Goal: Task Accomplishment & Management: Manage account settings

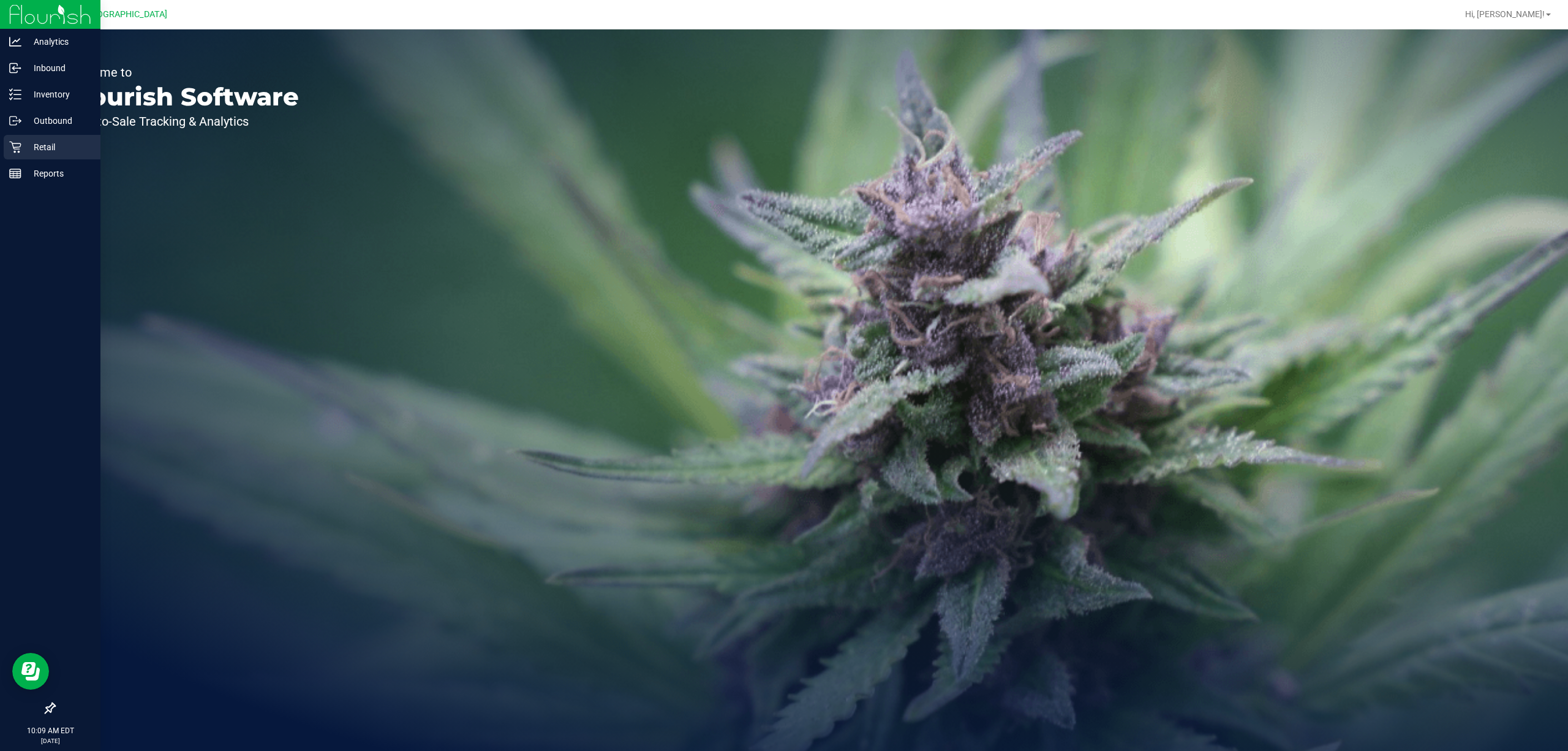
click at [68, 143] on p "Retail" at bounding box center [58, 147] width 74 height 15
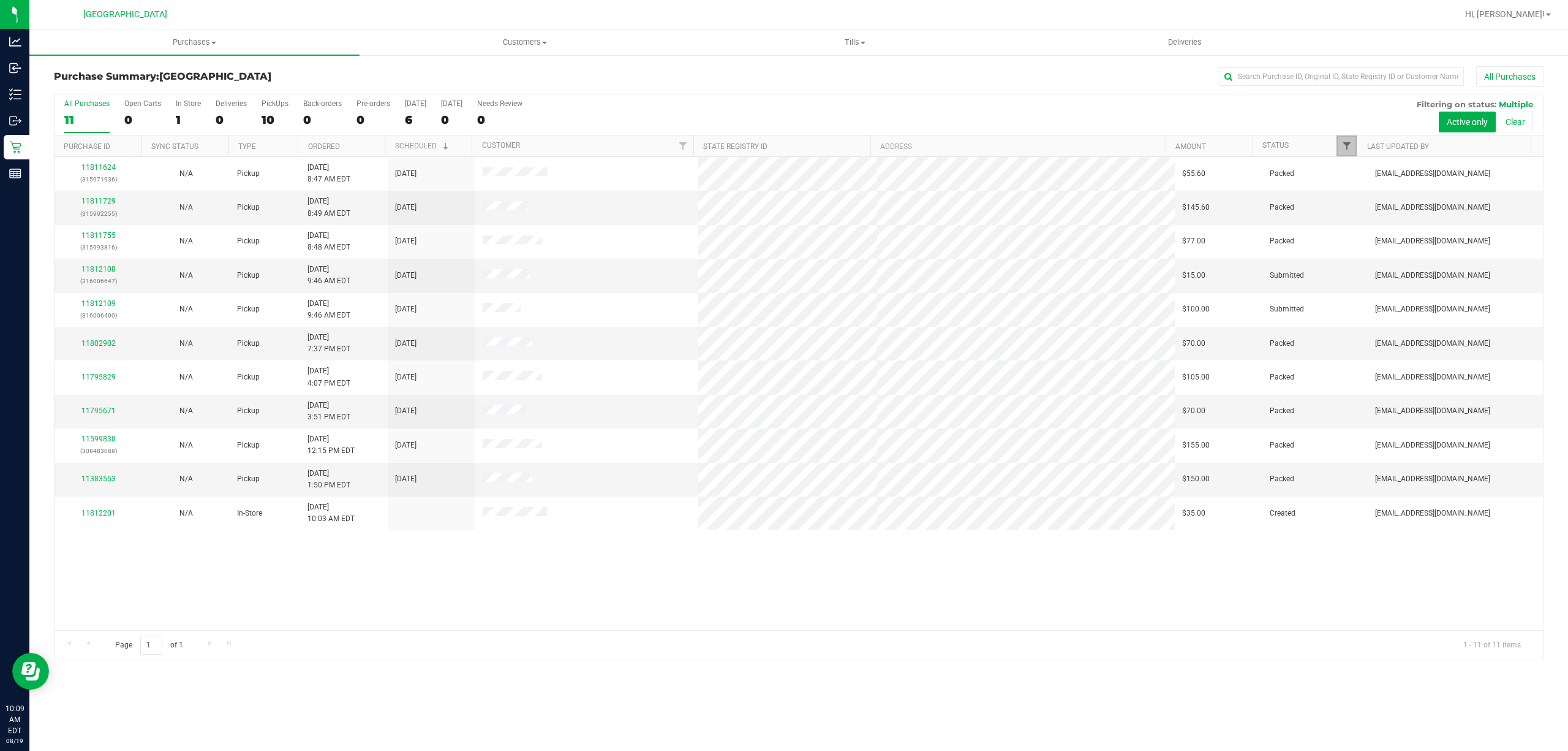
click at [1348, 150] on span "Filter" at bounding box center [1347, 145] width 10 height 10
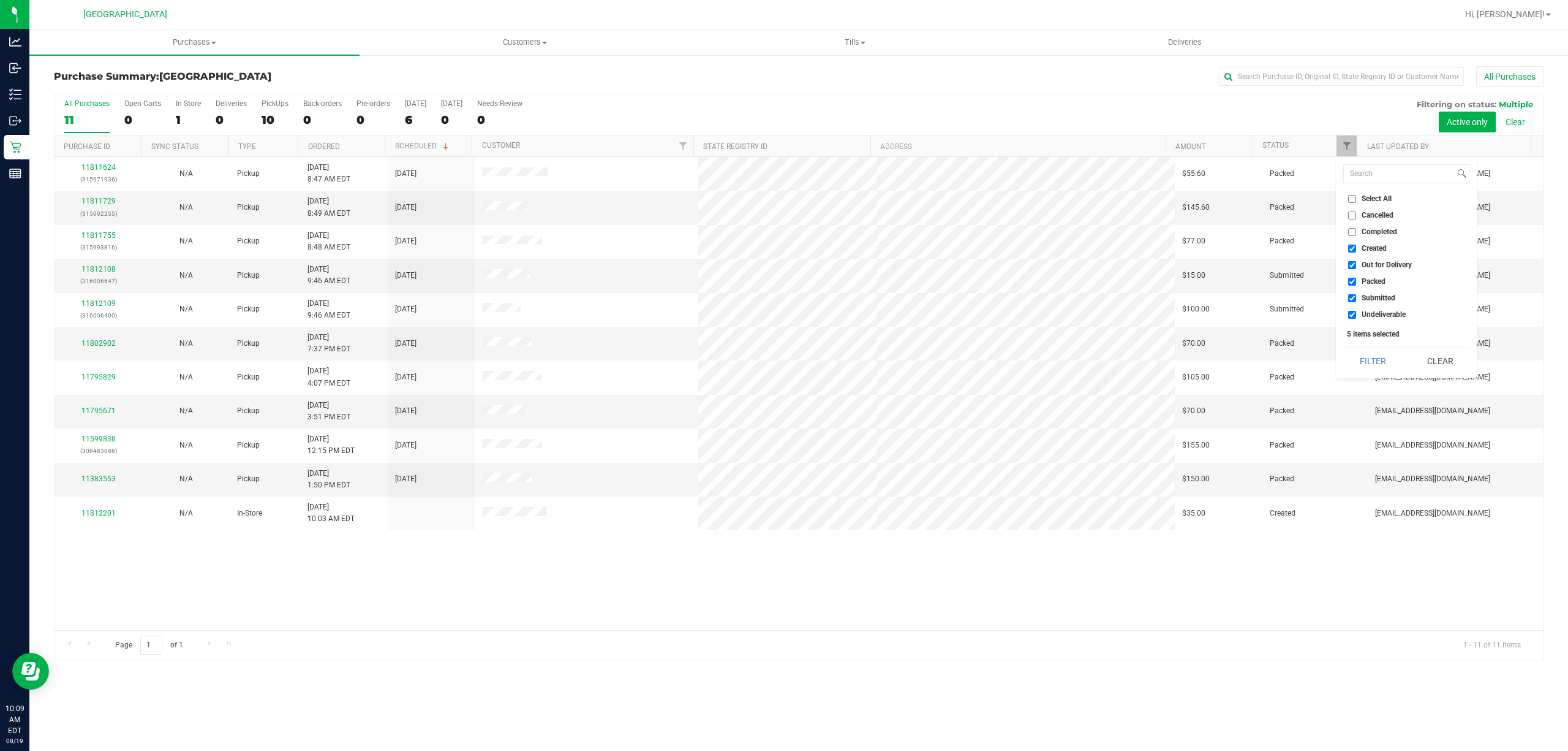
click at [1355, 250] on input "Created" at bounding box center [1352, 248] width 8 height 8
checkbox input "false"
click at [1355, 266] on input "Out for Delivery" at bounding box center [1352, 265] width 8 height 8
checkbox input "false"
click at [1354, 280] on input "Packed" at bounding box center [1352, 281] width 8 height 8
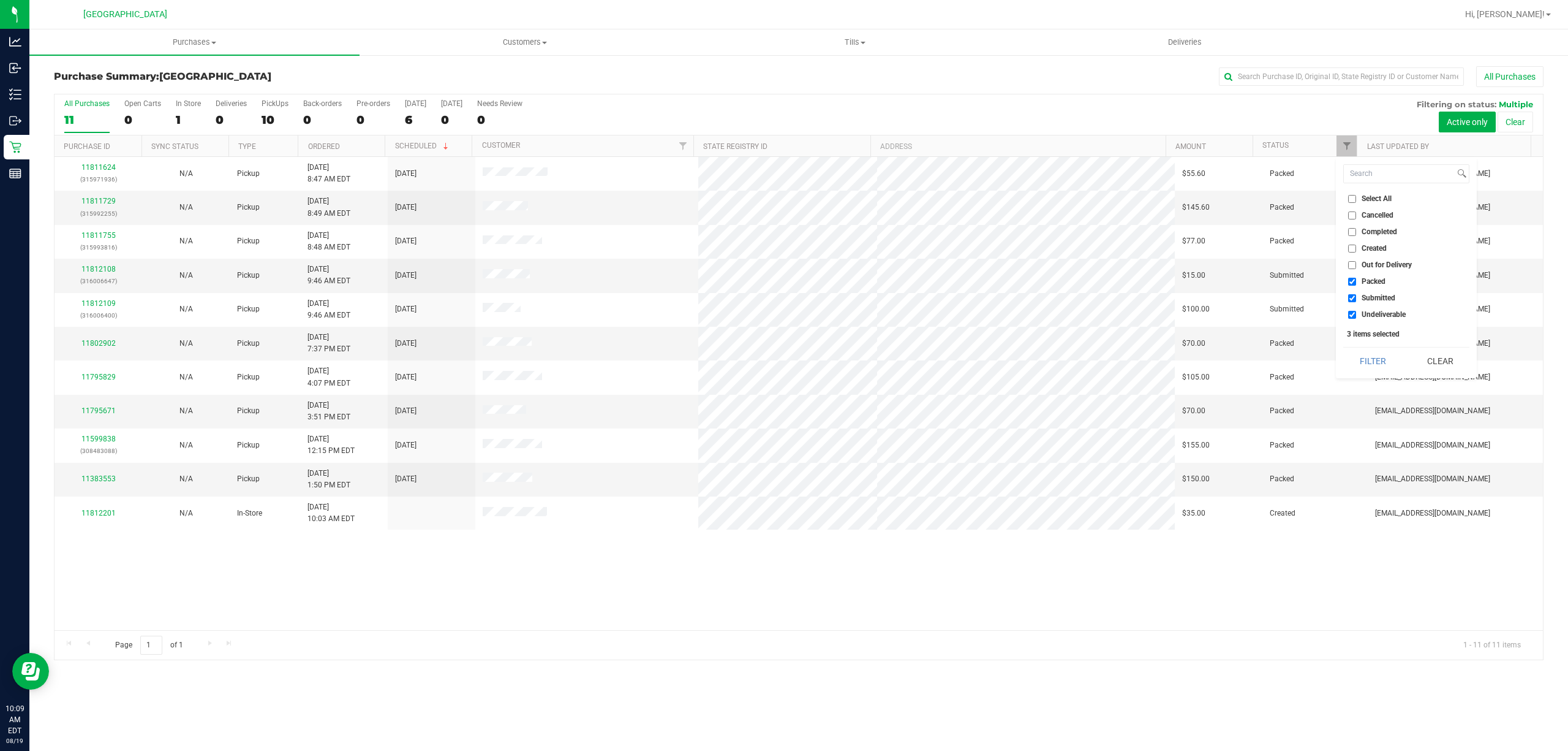
checkbox input "false"
click at [1354, 315] on input "Undeliverable" at bounding box center [1352, 314] width 8 height 8
checkbox input "false"
click at [1358, 364] on button "Filter" at bounding box center [1373, 361] width 59 height 27
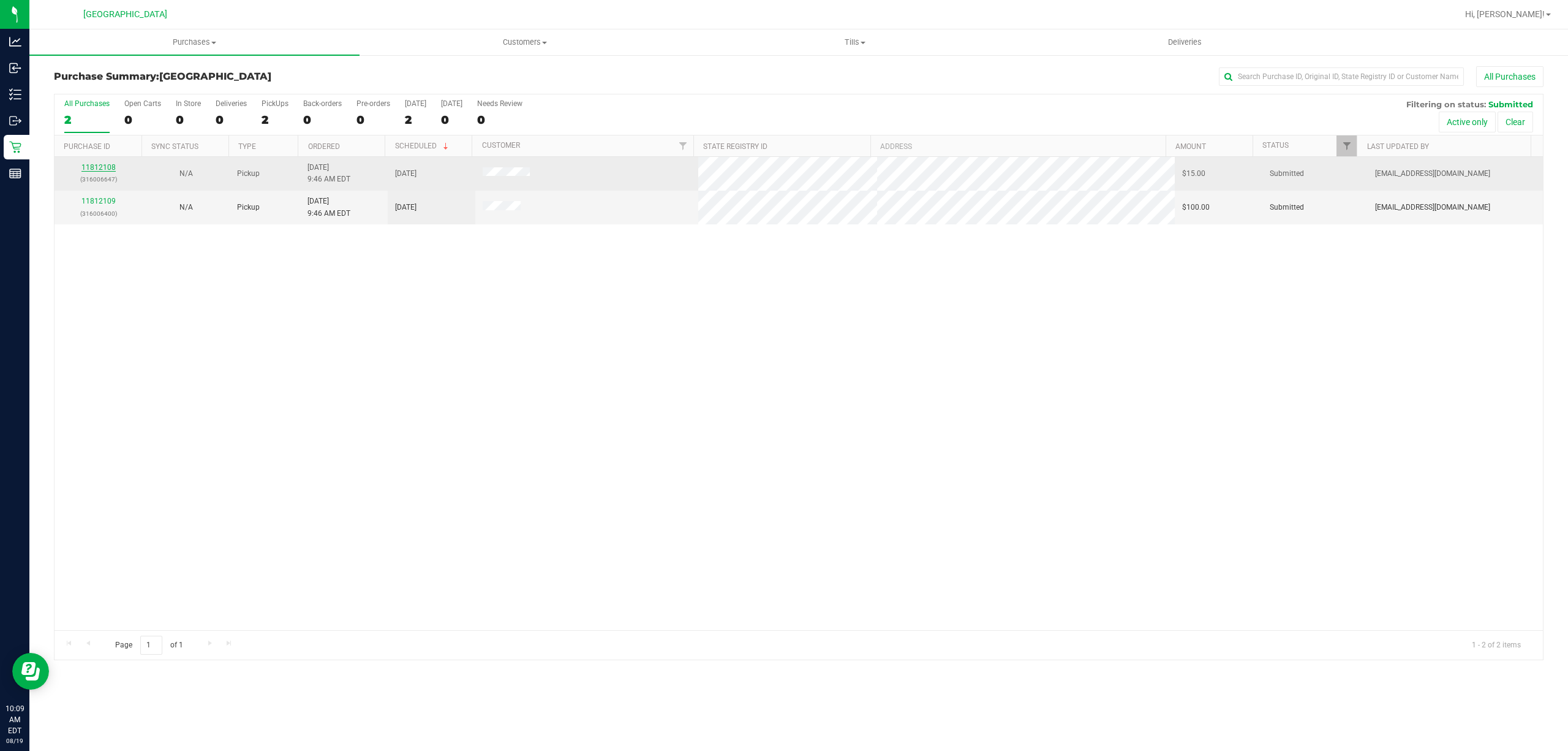
click at [92, 167] on link "11812108" at bounding box center [98, 166] width 34 height 8
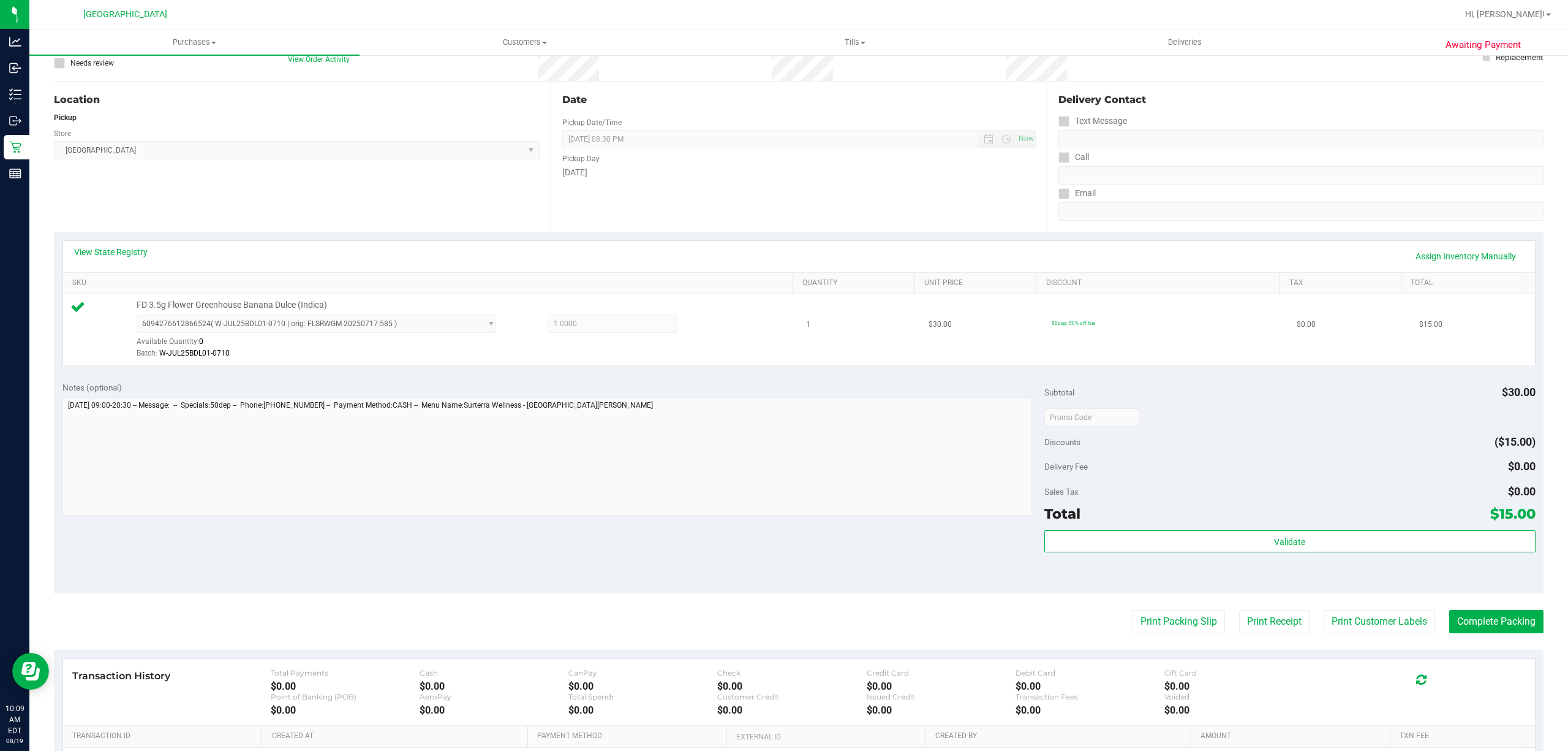
scroll to position [245, 0]
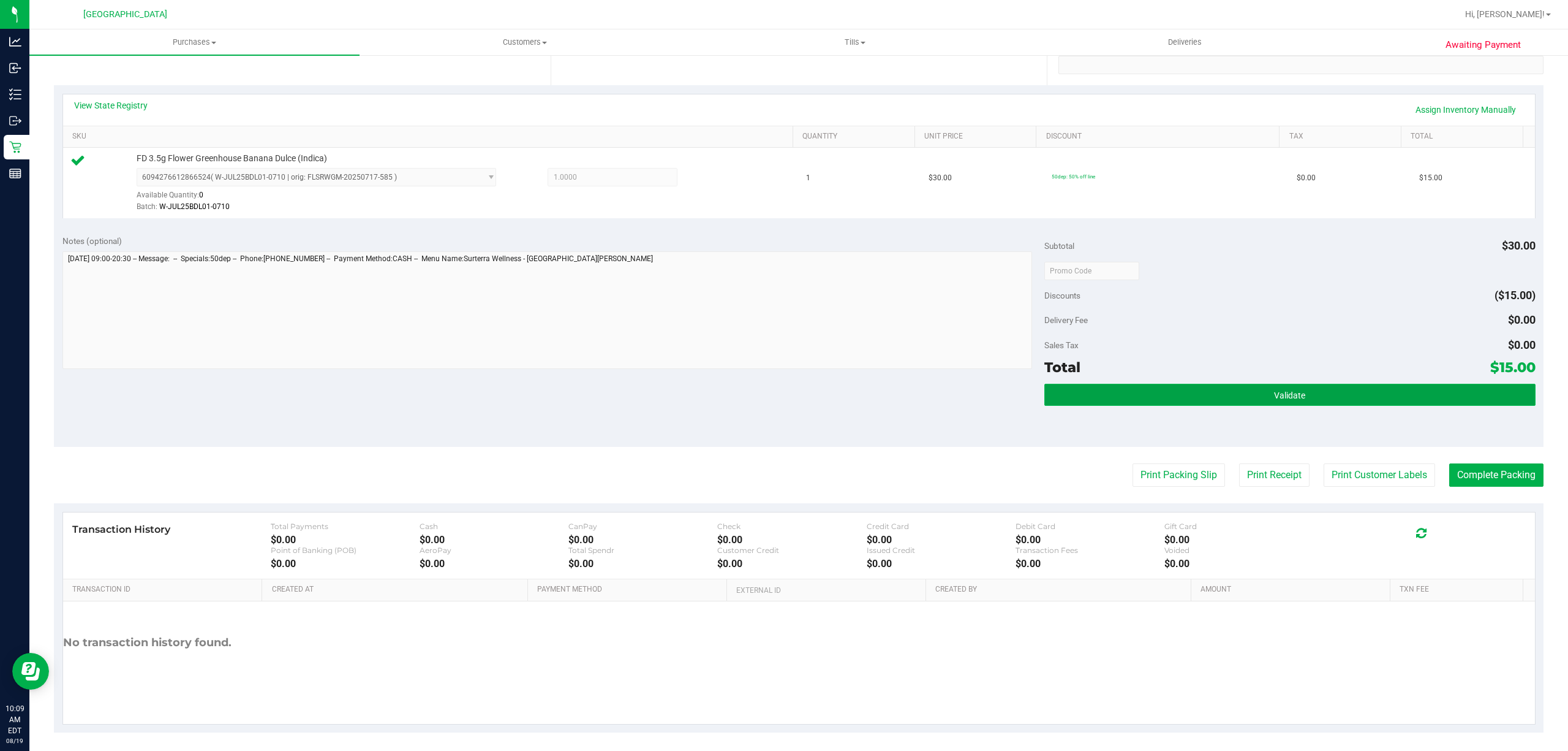
click at [1134, 399] on button "Validate" at bounding box center [1290, 395] width 491 height 22
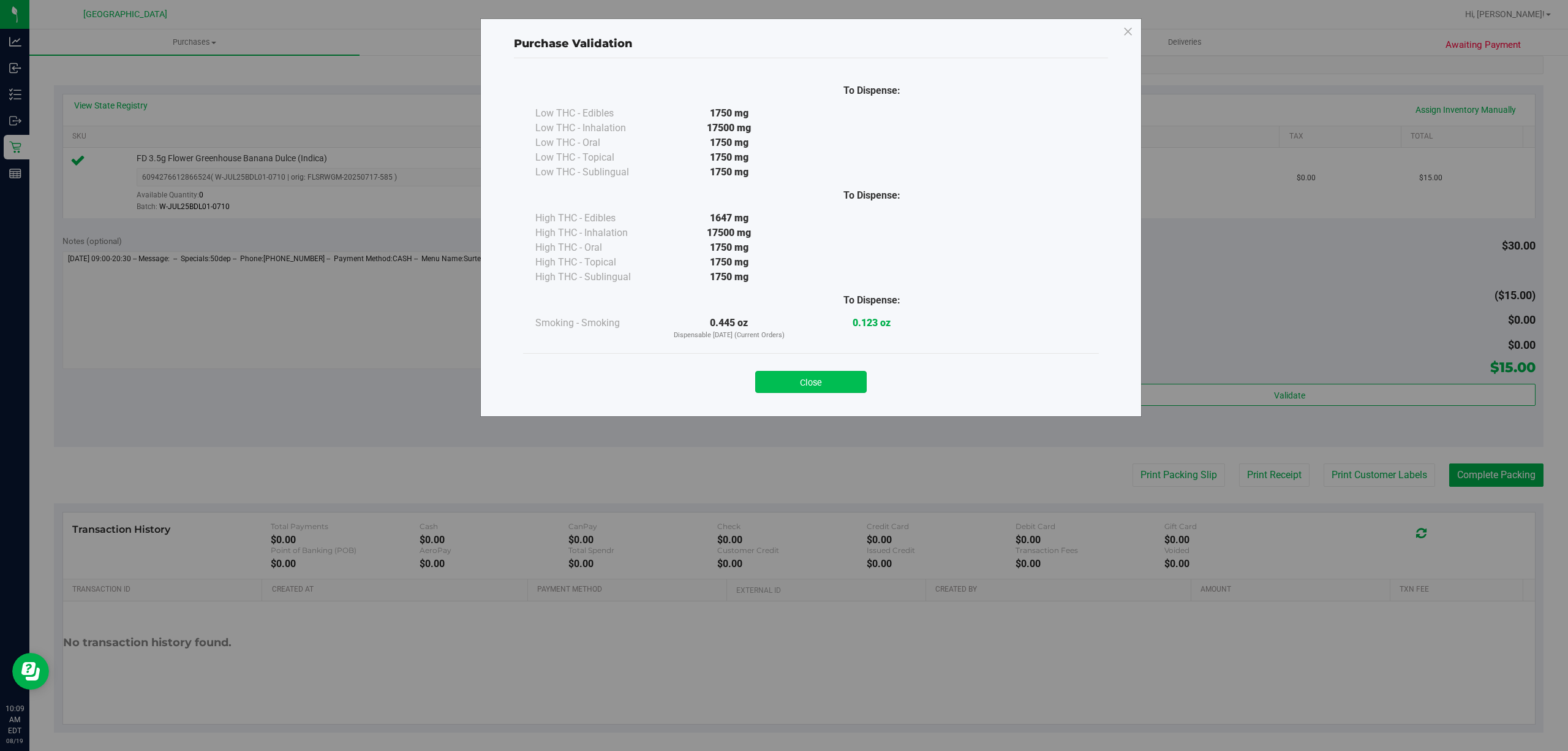
click at [812, 388] on button "Close" at bounding box center [811, 382] width 112 height 22
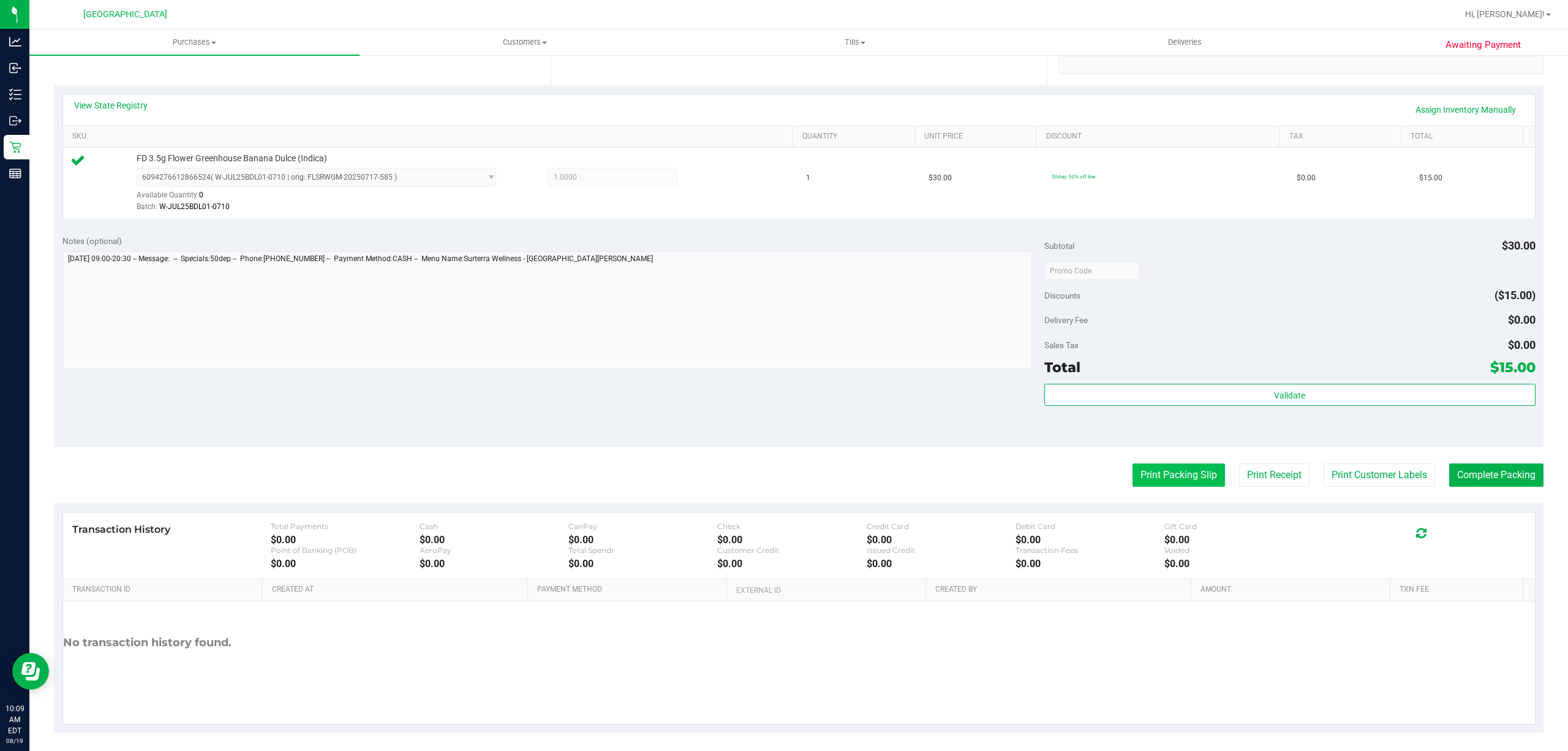
click at [1177, 477] on button "Print Packing Slip" at bounding box center [1179, 474] width 92 height 23
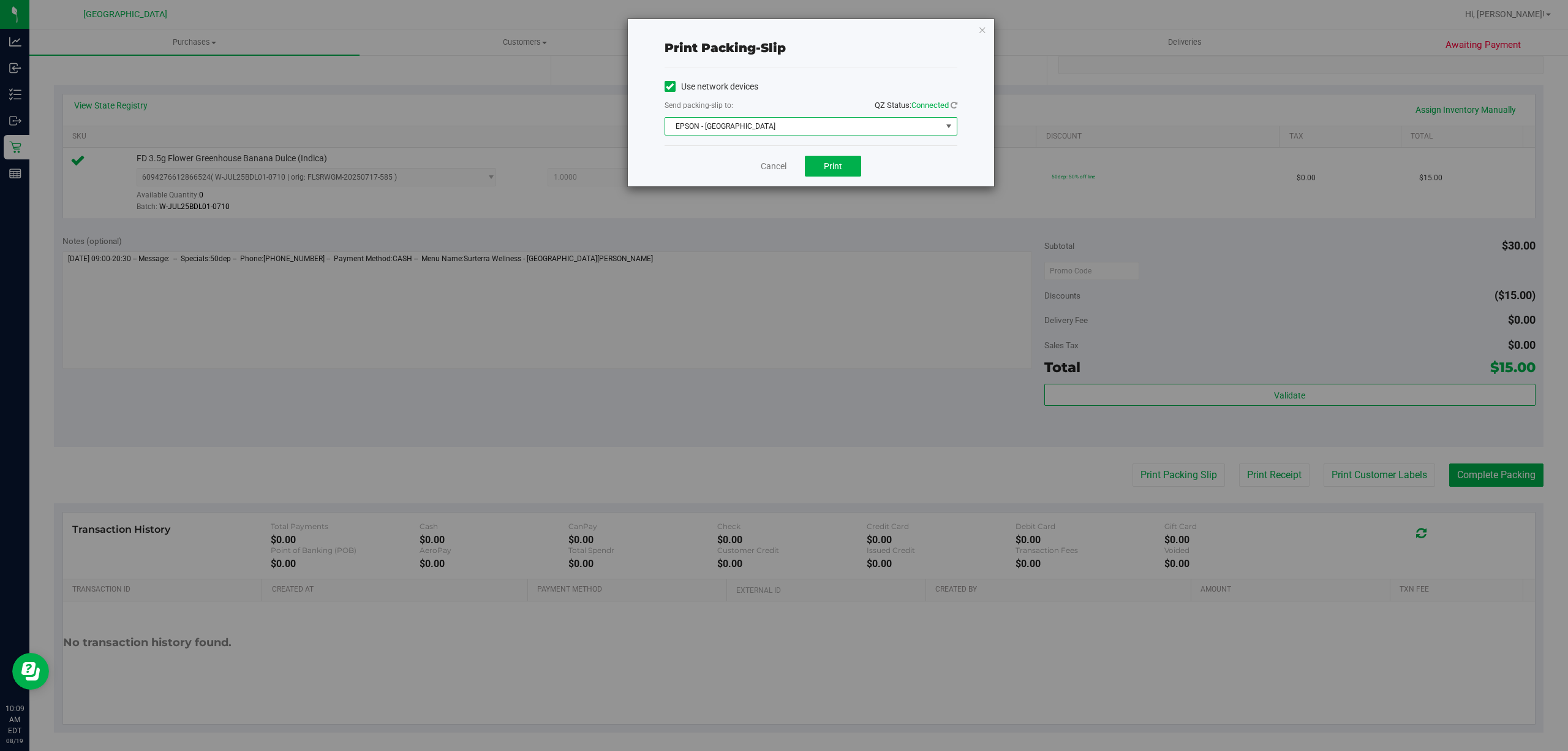
click at [694, 119] on span "EPSON - [GEOGRAPHIC_DATA]" at bounding box center [803, 126] width 276 height 18
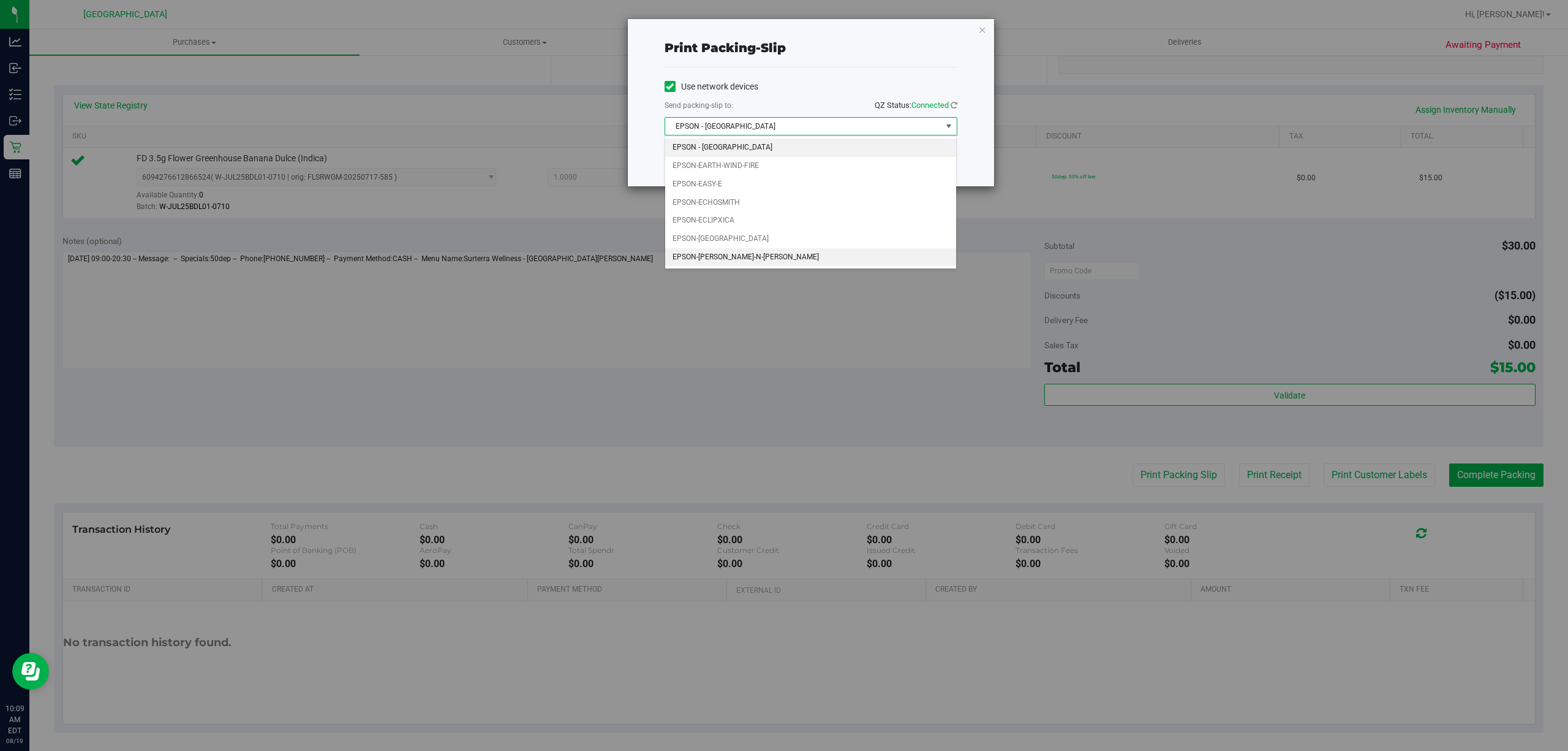
click at [748, 257] on li "EPSON-[PERSON_NAME]-N-[PERSON_NAME]" at bounding box center [811, 257] width 291 height 18
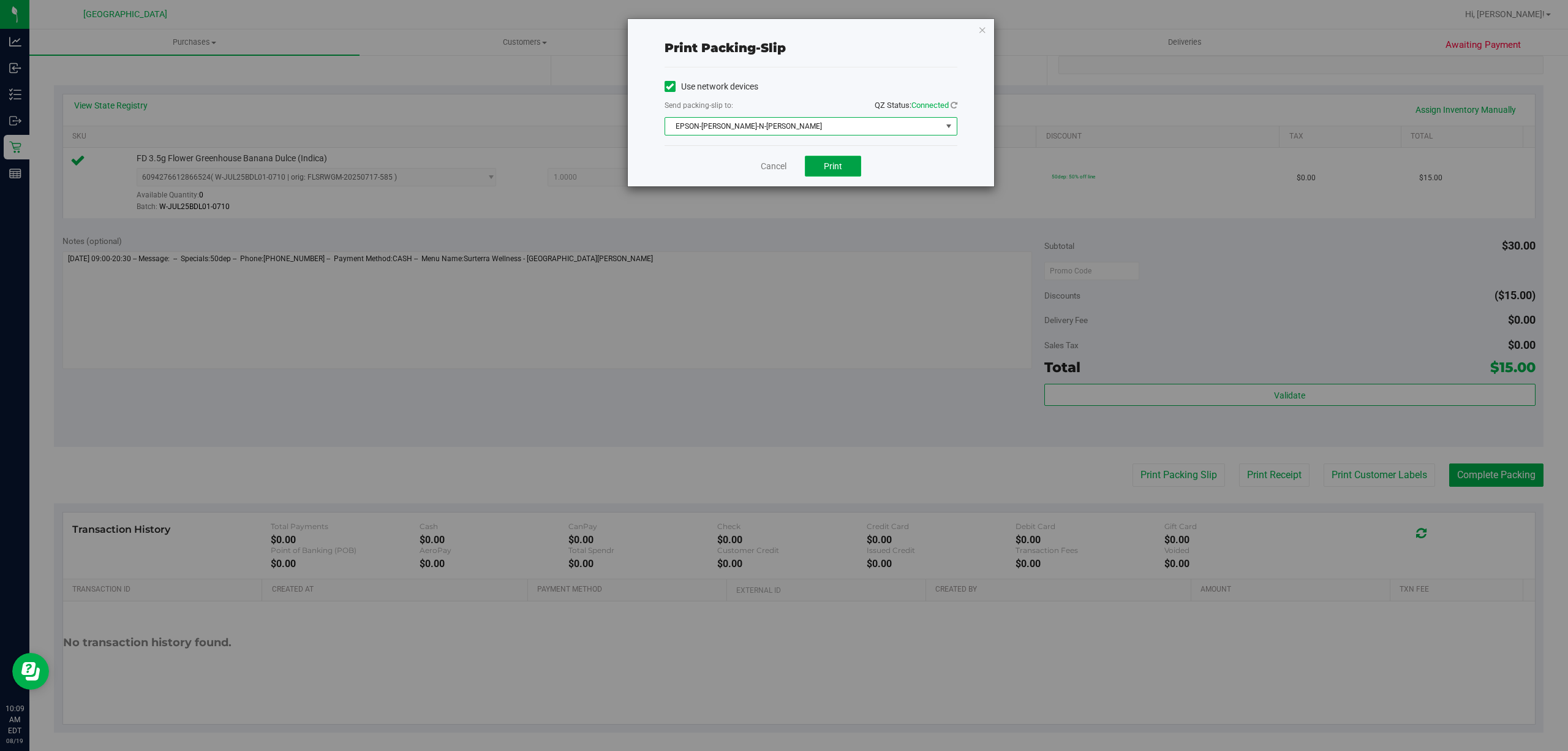
click at [822, 167] on button "Print" at bounding box center [833, 166] width 56 height 21
click at [775, 172] on link "Cancel" at bounding box center [774, 166] width 26 height 13
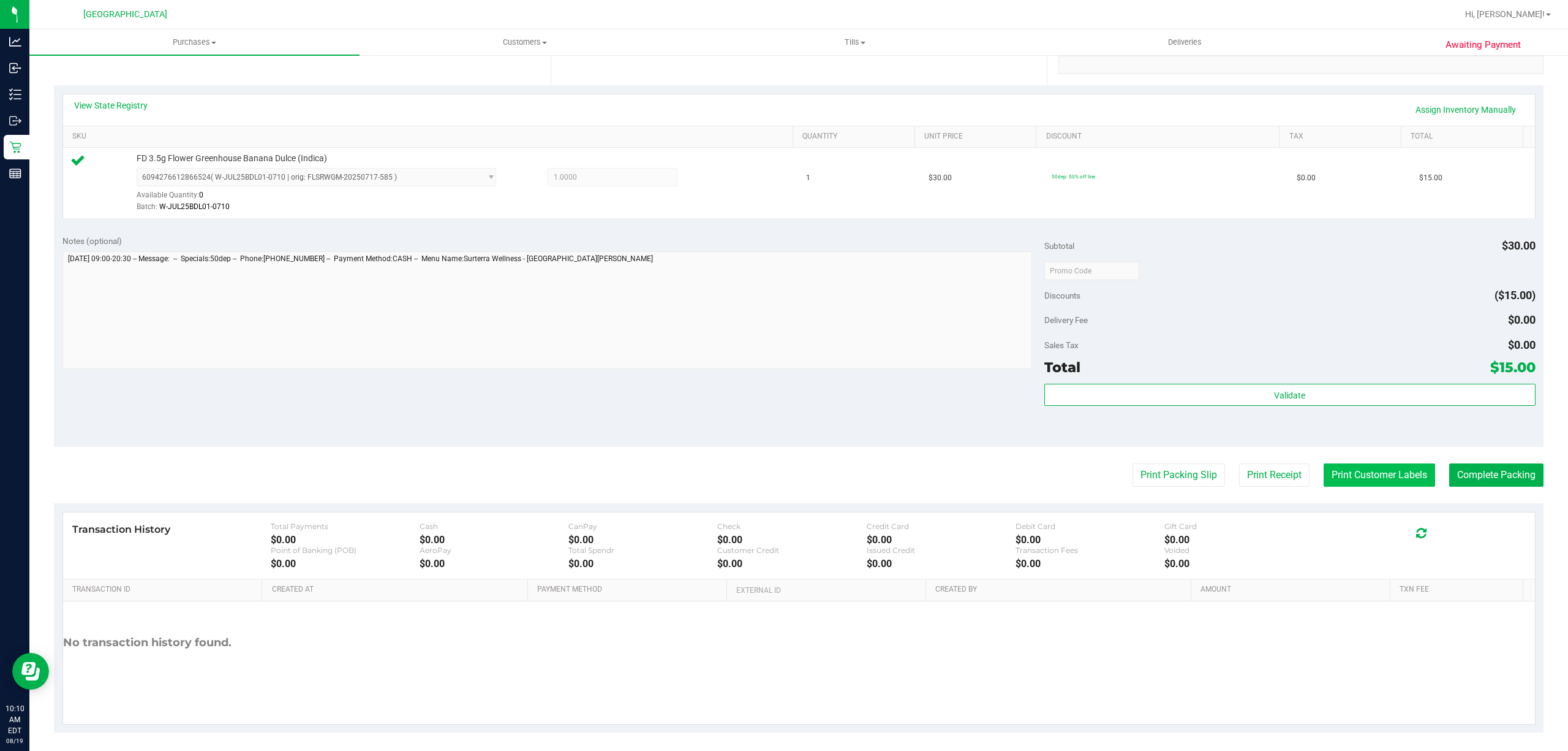
click at [1368, 464] on button "Print Customer Labels" at bounding box center [1379, 474] width 112 height 23
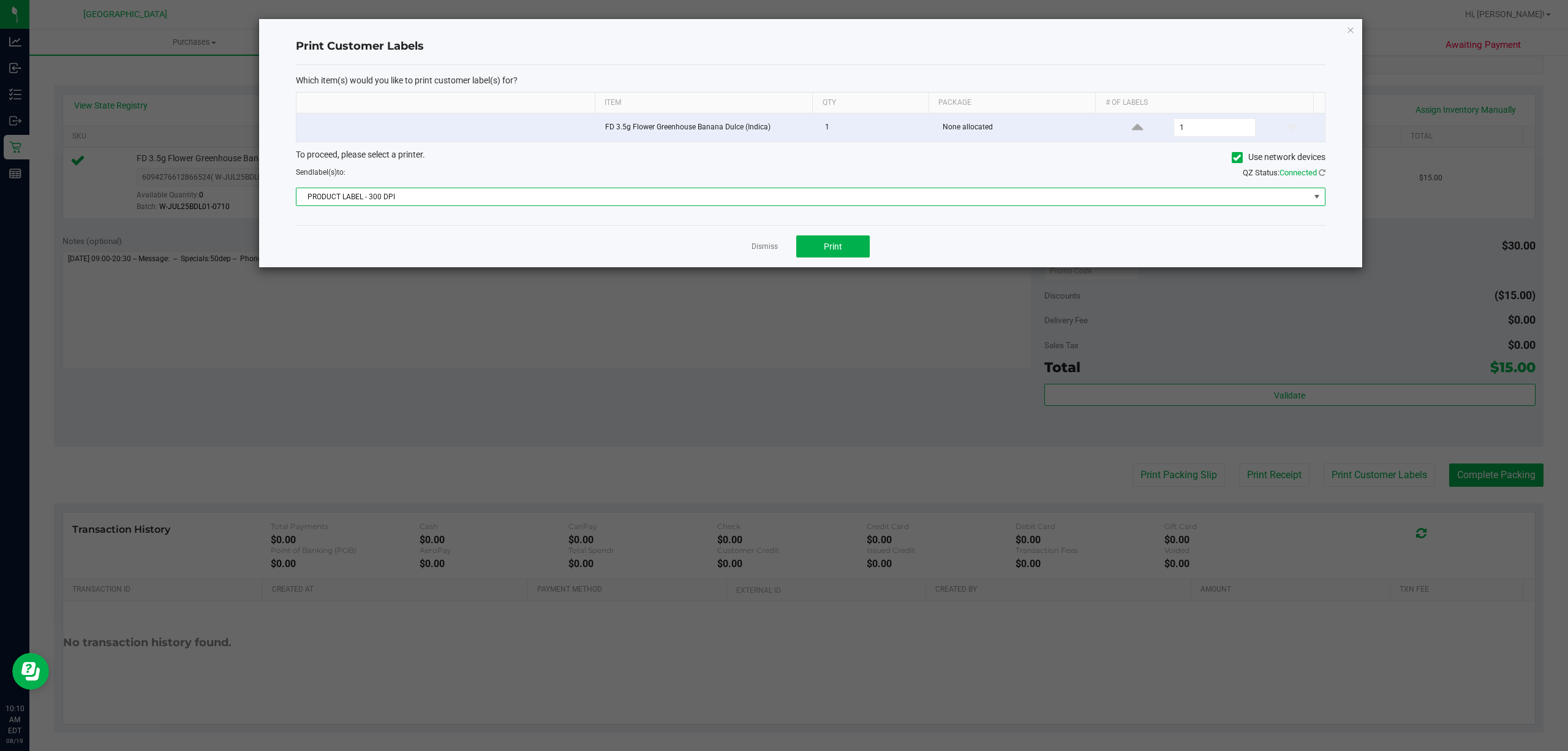
click at [377, 193] on span "PRODUCT LABEL - 300 DPI" at bounding box center [803, 196] width 1013 height 18
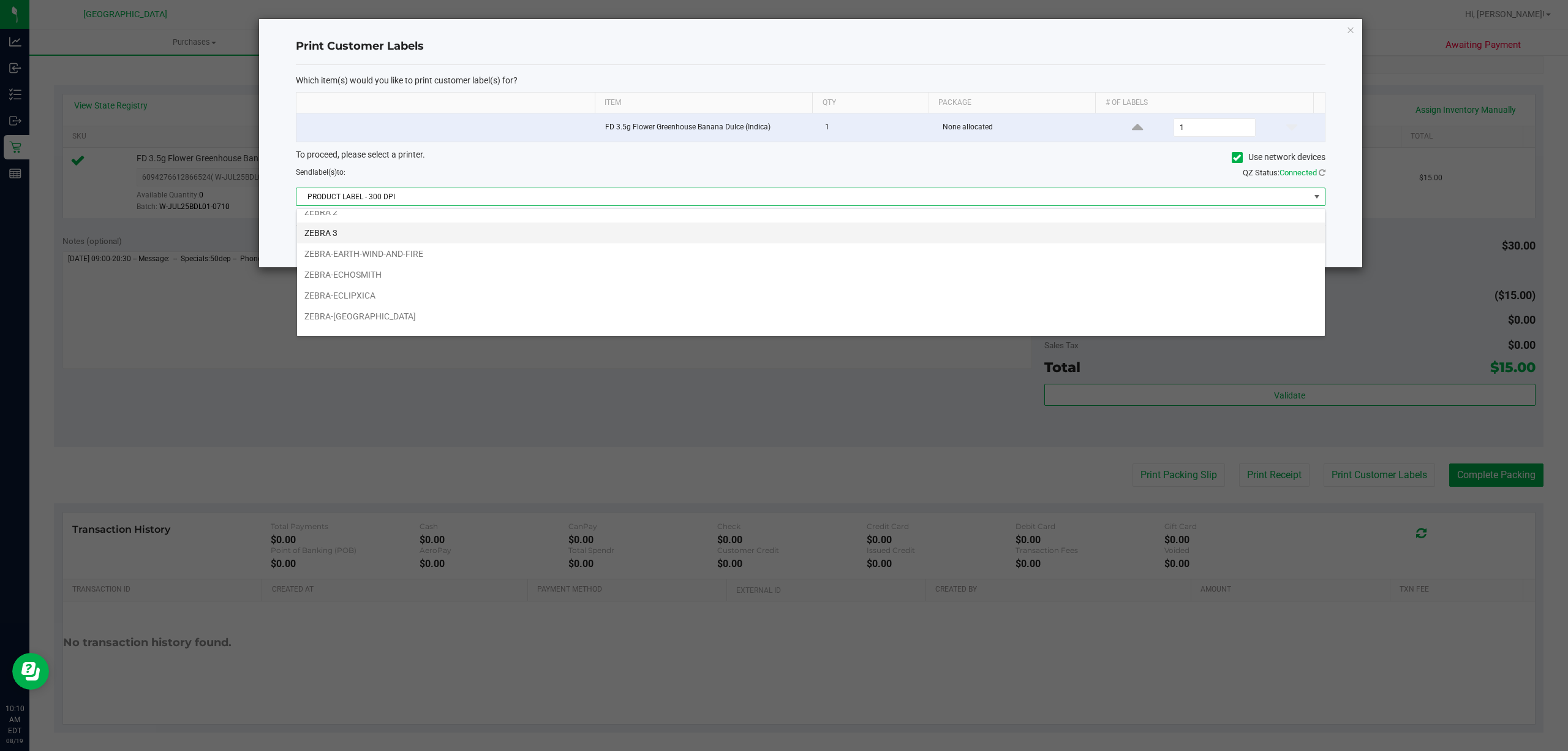
scroll to position [47, 0]
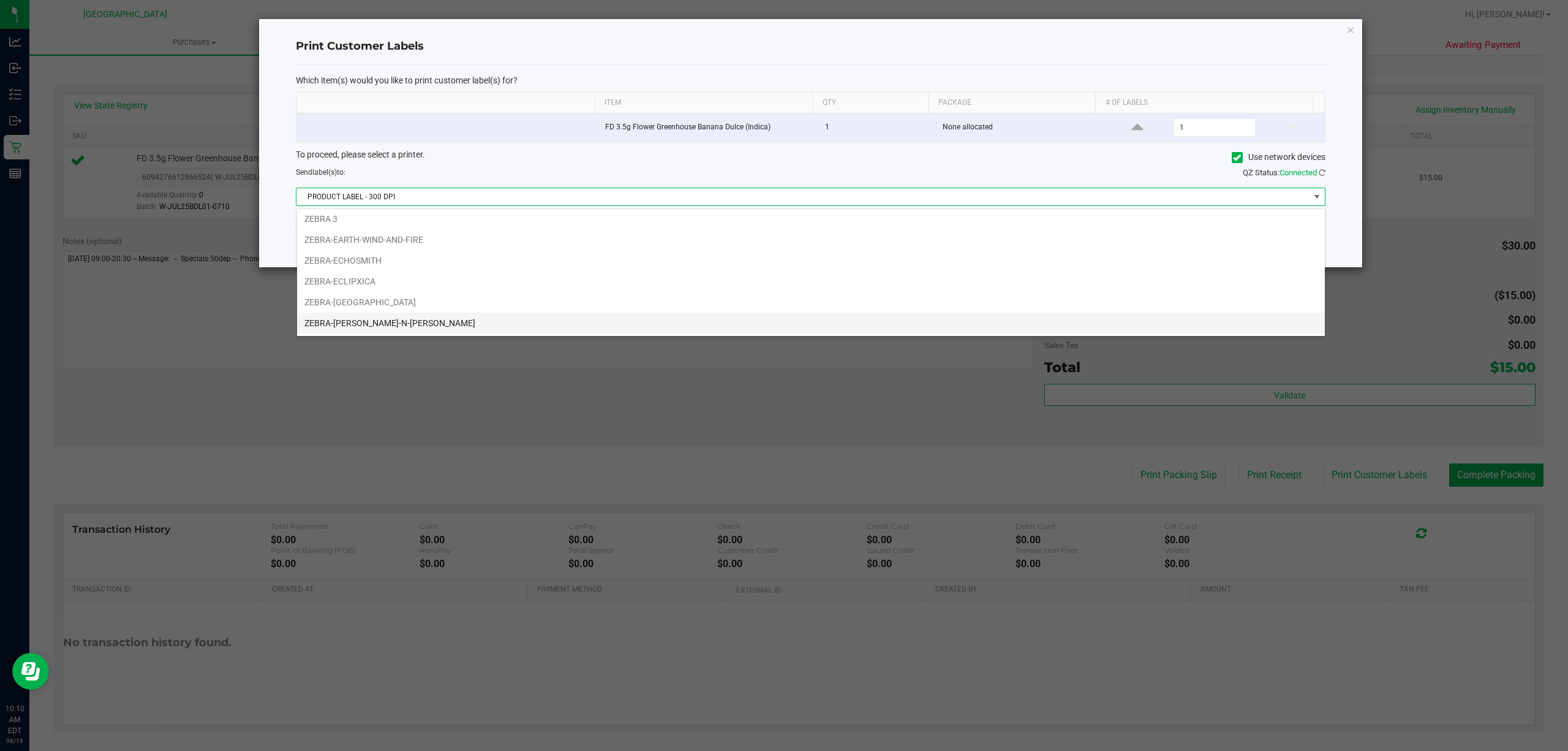
click at [361, 317] on li "ZEBRA-[PERSON_NAME]-N-[PERSON_NAME]" at bounding box center [811, 323] width 1028 height 21
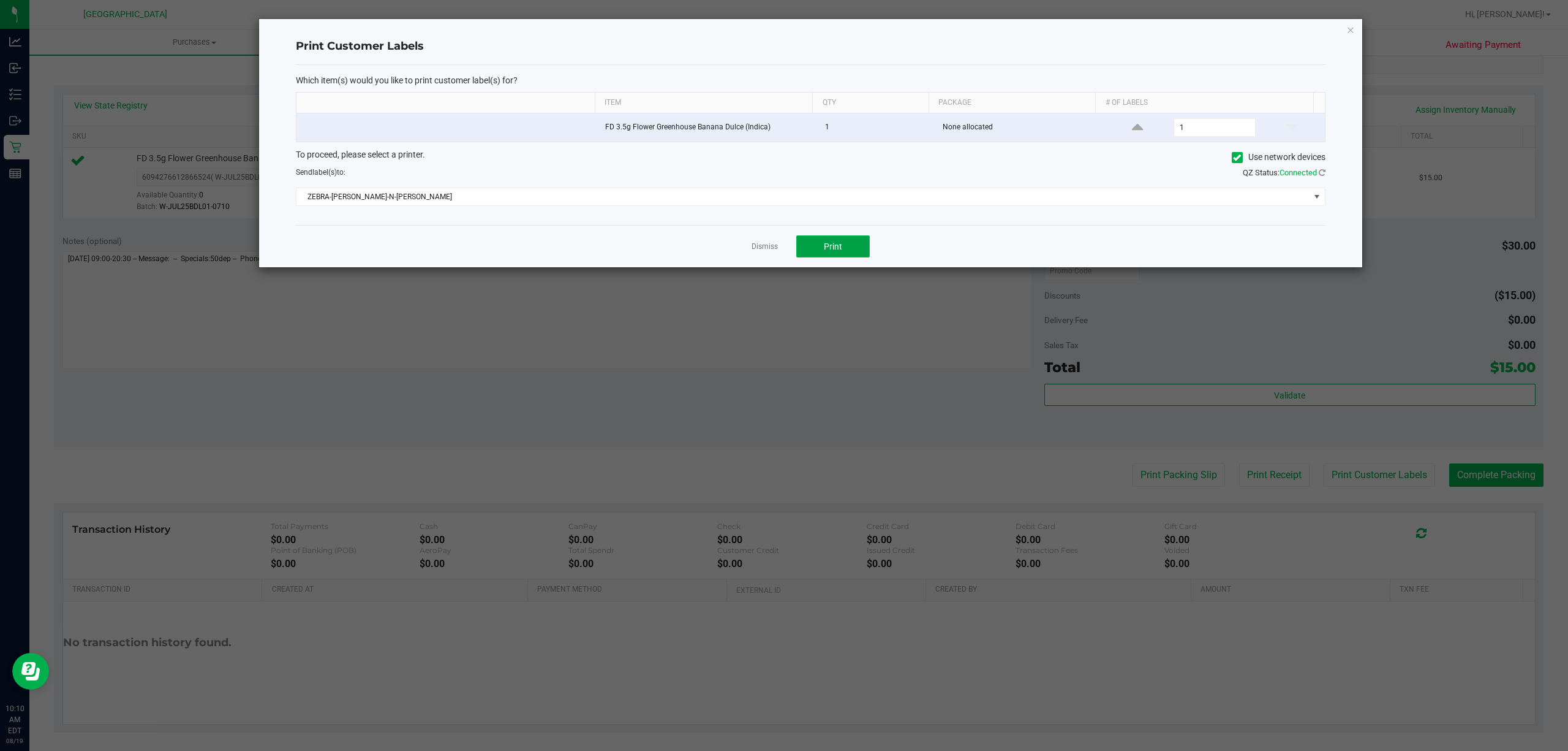
click at [832, 253] on button "Print" at bounding box center [833, 246] width 74 height 22
click at [758, 246] on link "Dismiss" at bounding box center [765, 246] width 26 height 10
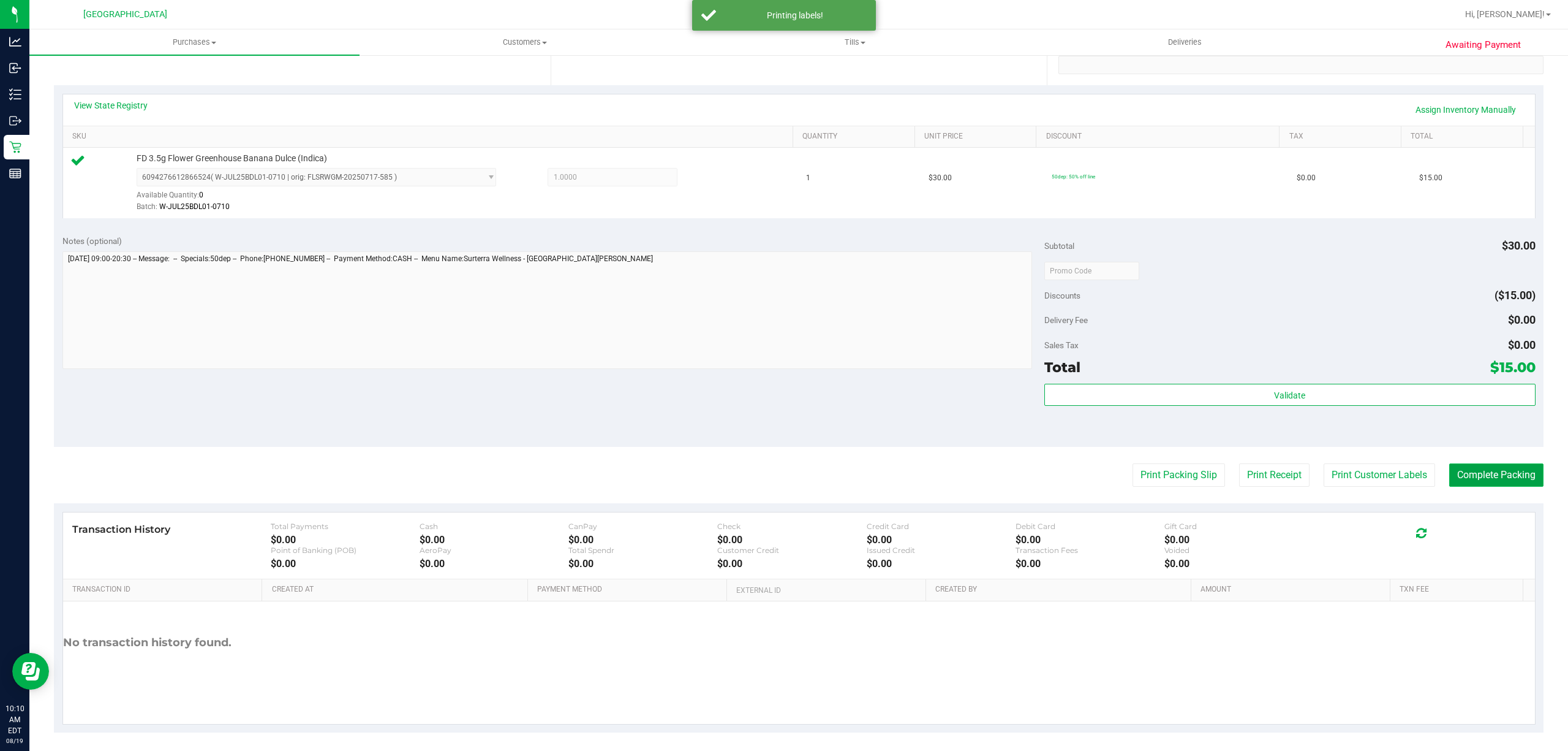
click at [1488, 466] on button "Complete Packing" at bounding box center [1497, 474] width 94 height 23
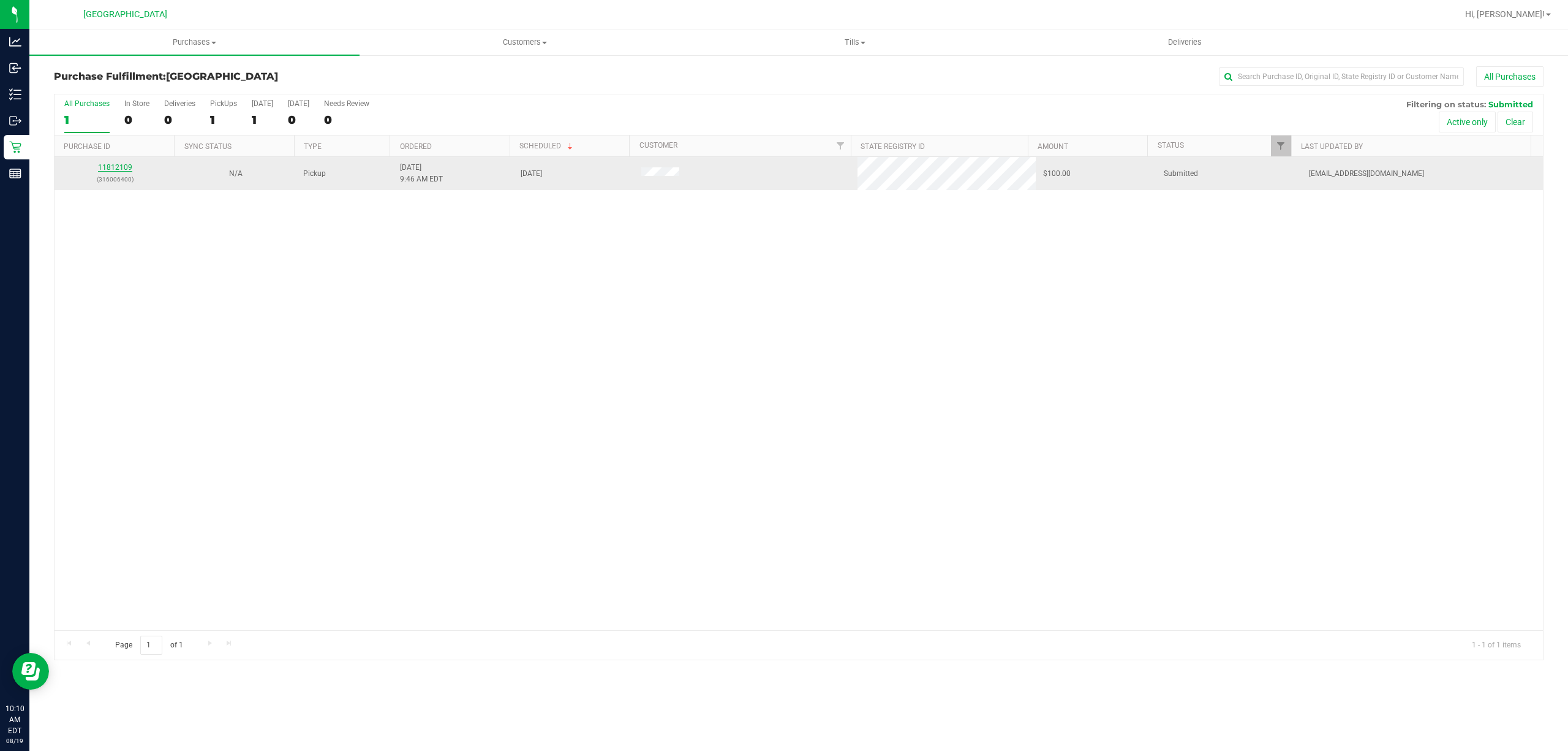
click at [114, 169] on link "11812109" at bounding box center [115, 166] width 34 height 8
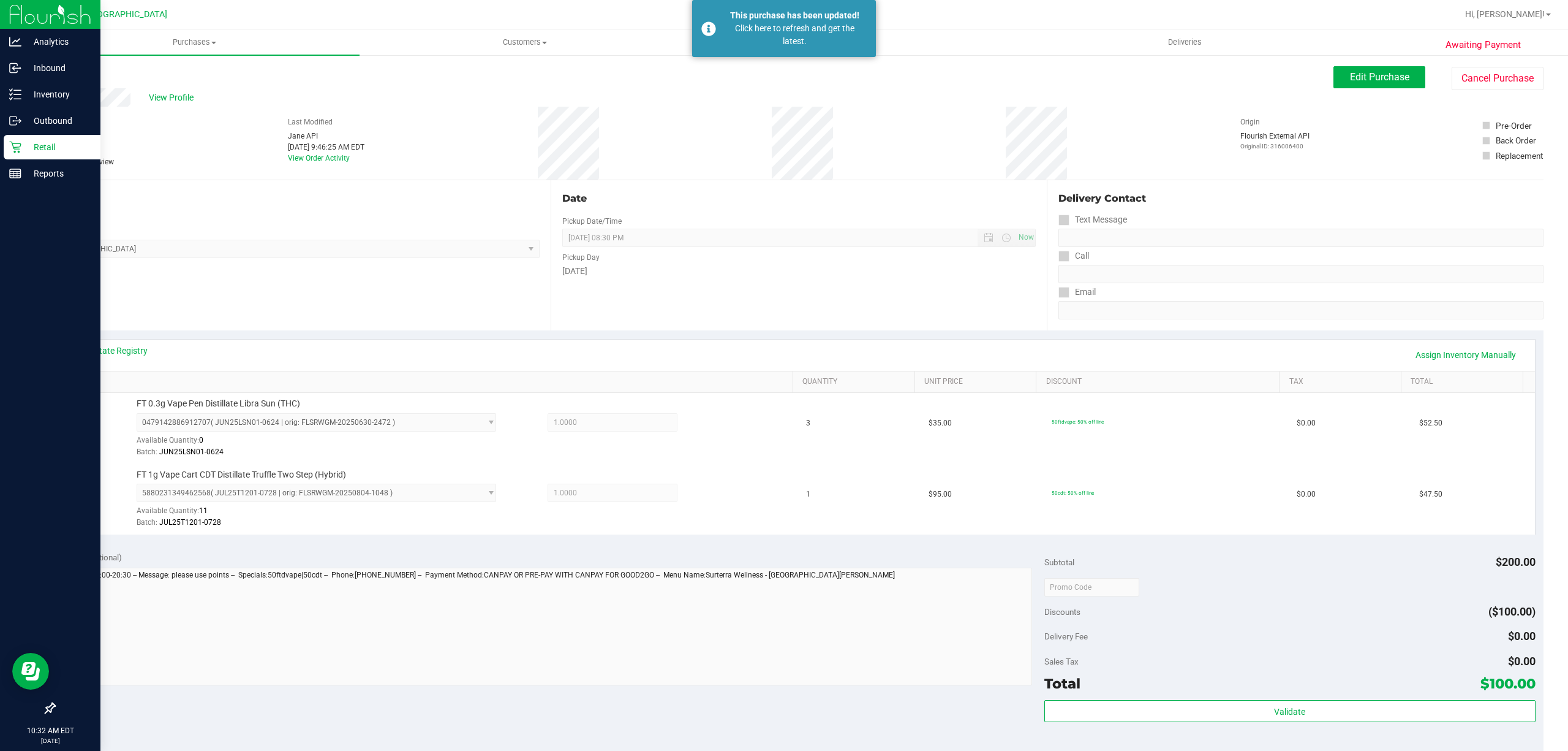
click at [44, 144] on p "Retail" at bounding box center [58, 147] width 74 height 15
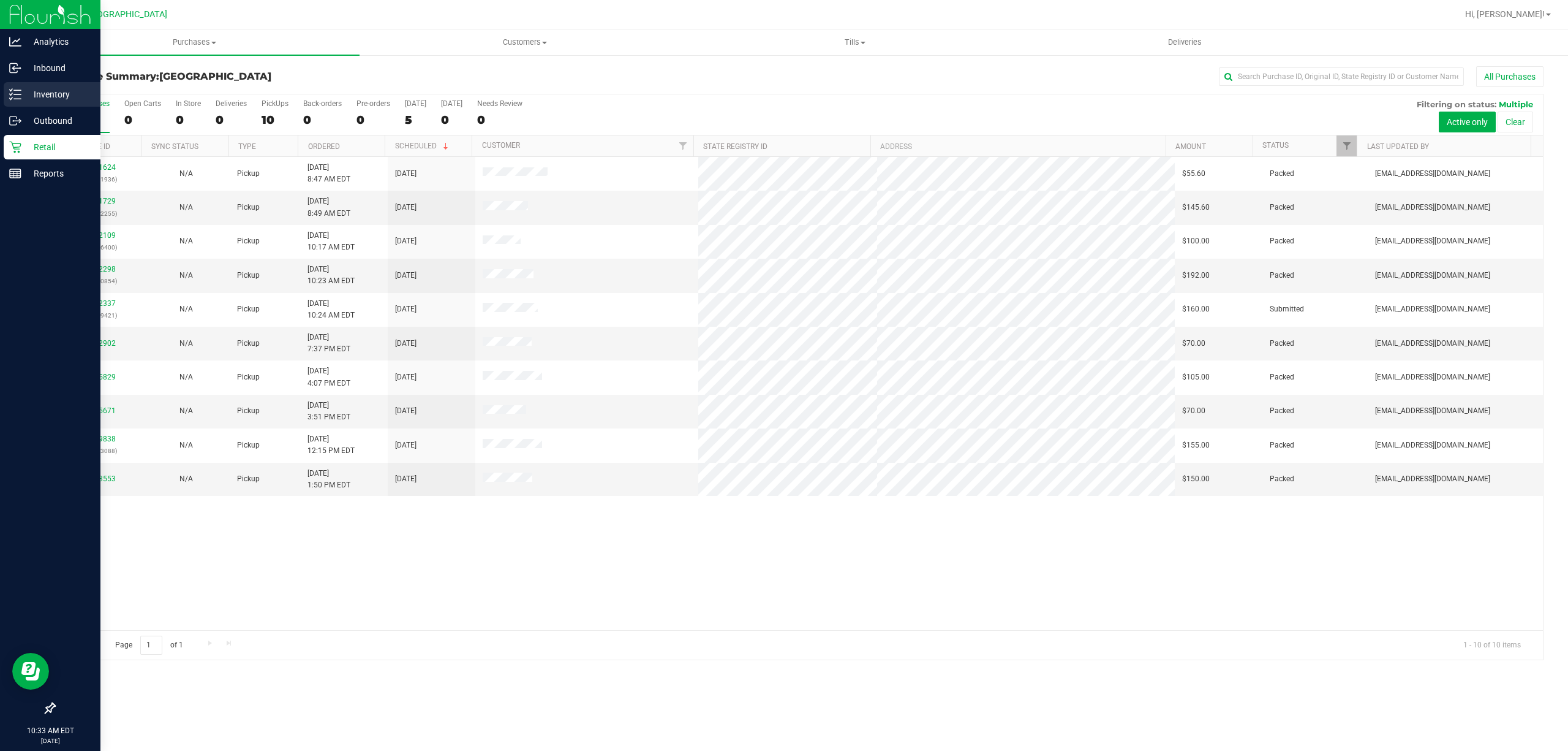
click at [15, 101] on div "Inventory" at bounding box center [52, 94] width 97 height 25
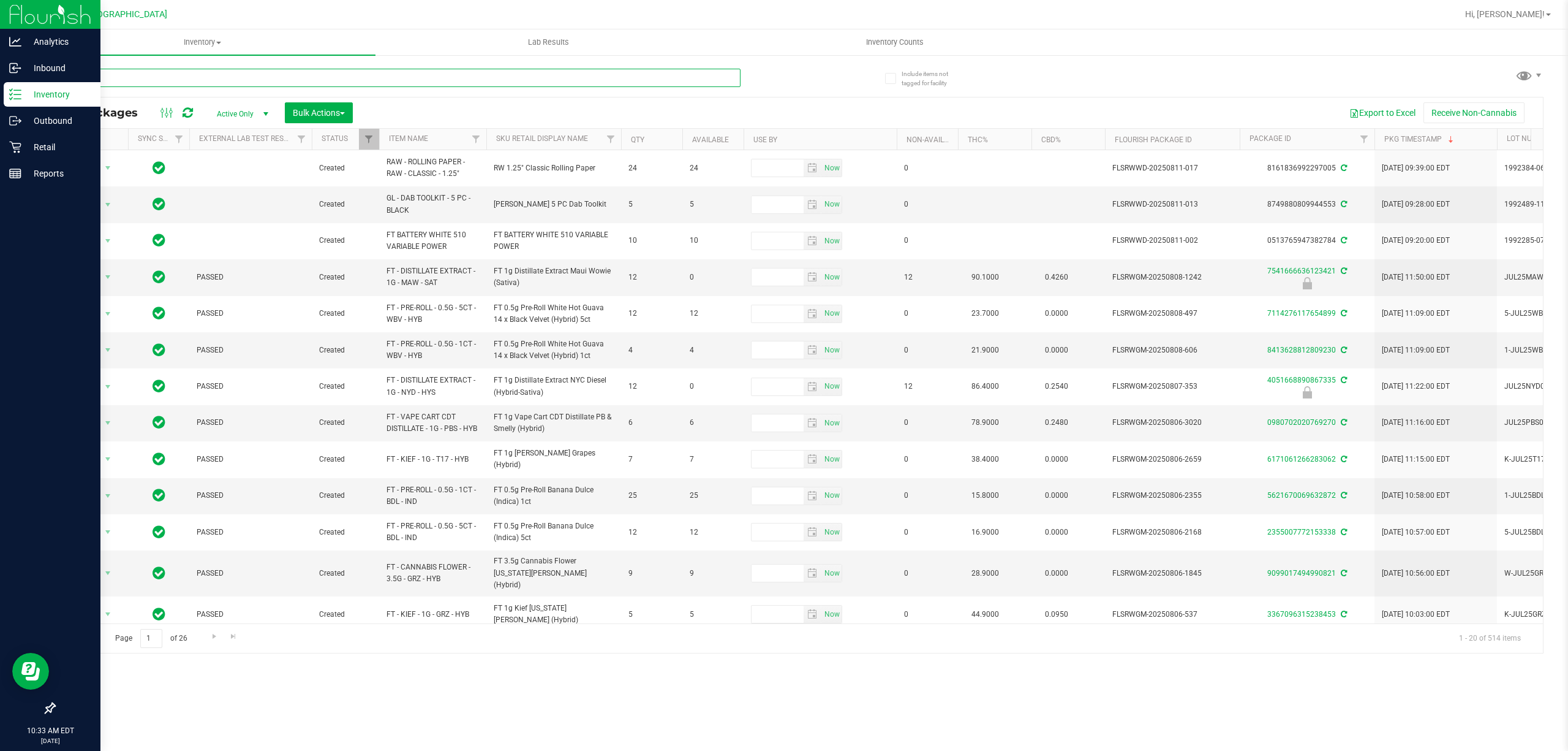
click at [129, 77] on input "text" at bounding box center [397, 78] width 687 height 18
type input "9589543794480623"
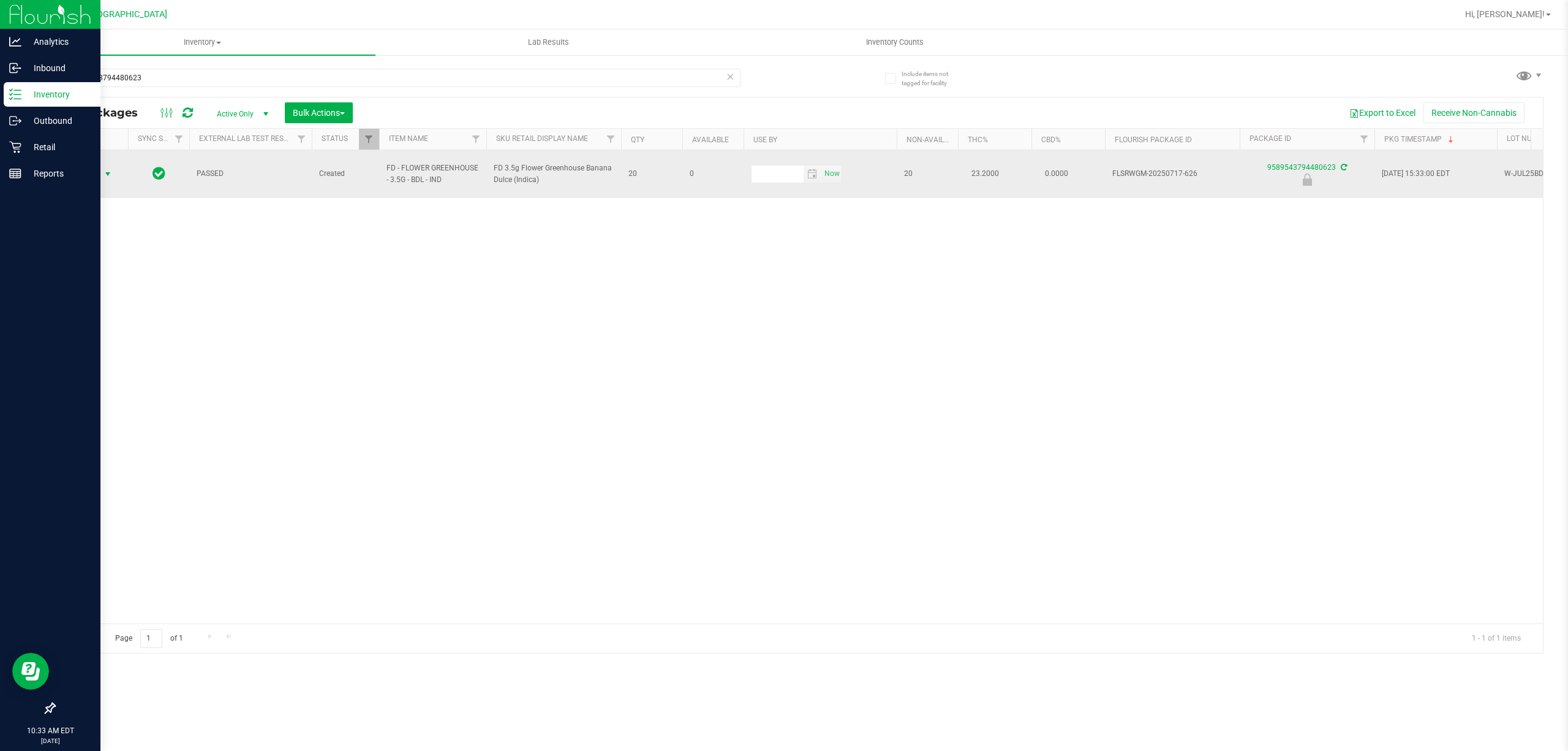
click at [101, 166] on span "select" at bounding box center [108, 174] width 16 height 18
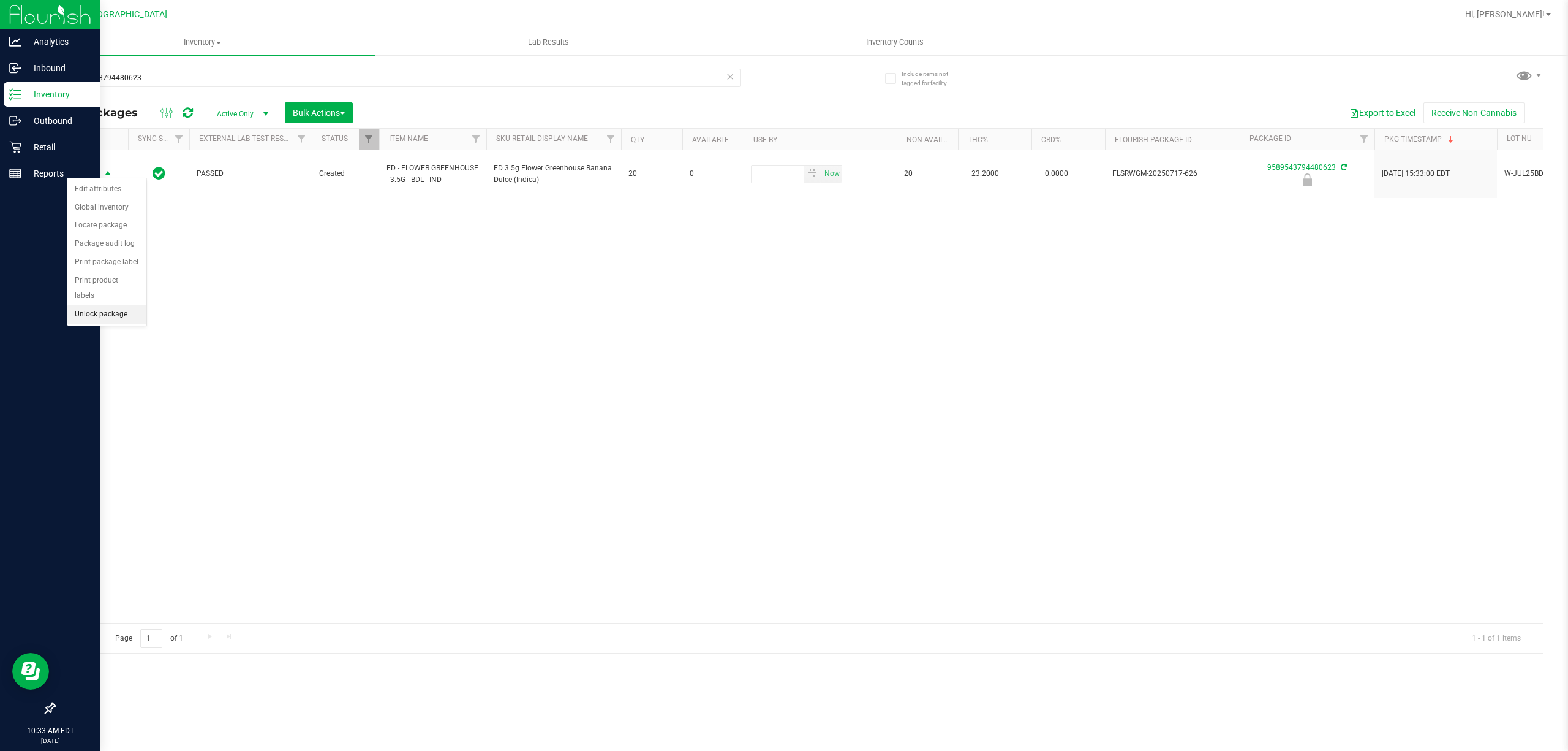
click at [114, 319] on li "Unlock package" at bounding box center [106, 314] width 79 height 18
